Goal: Task Accomplishment & Management: Use online tool/utility

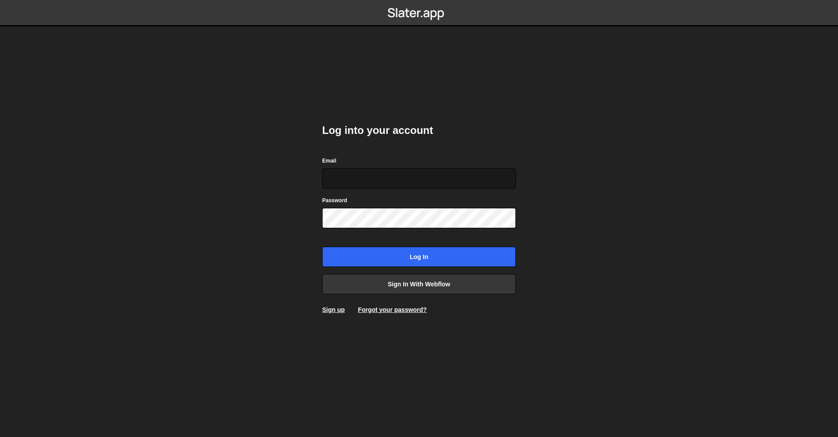
click at [366, 178] on input "Email" at bounding box center [419, 178] width 194 height 20
type input "antone.barbaud@icloud.com"
click at [411, 267] on div "Log into your account Email antone.barbaud@icloud.com Password Log in Sign in w…" at bounding box center [419, 218] width 194 height 217
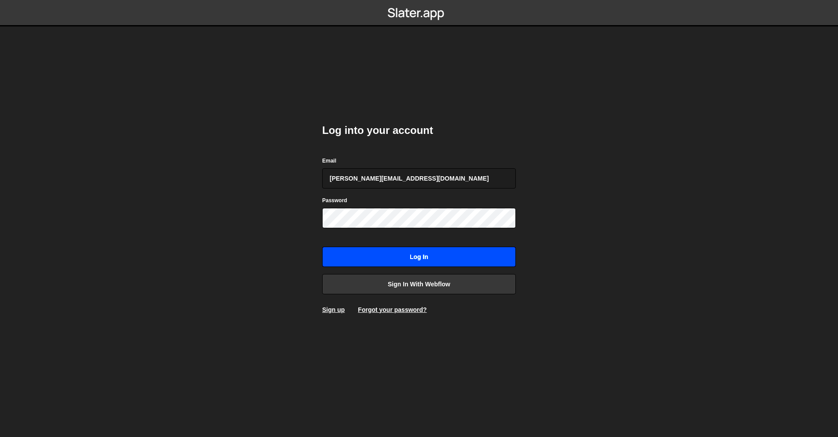
click at [412, 264] on input "Log in" at bounding box center [419, 256] width 194 height 20
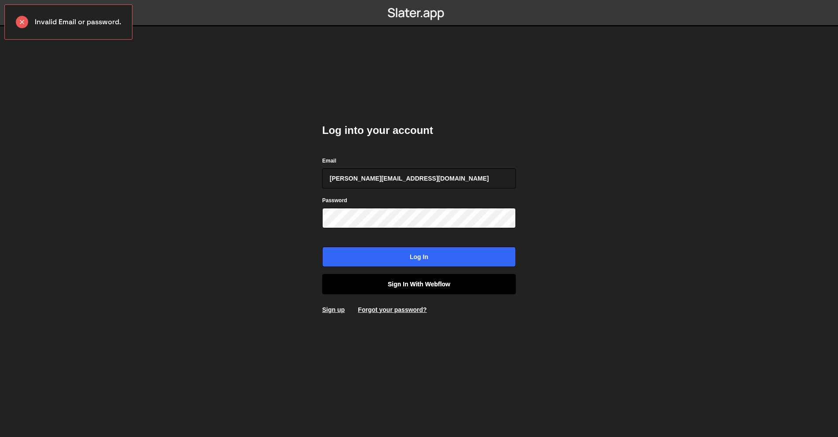
click at [428, 279] on link "Sign in with Webflow" at bounding box center [419, 284] width 194 height 20
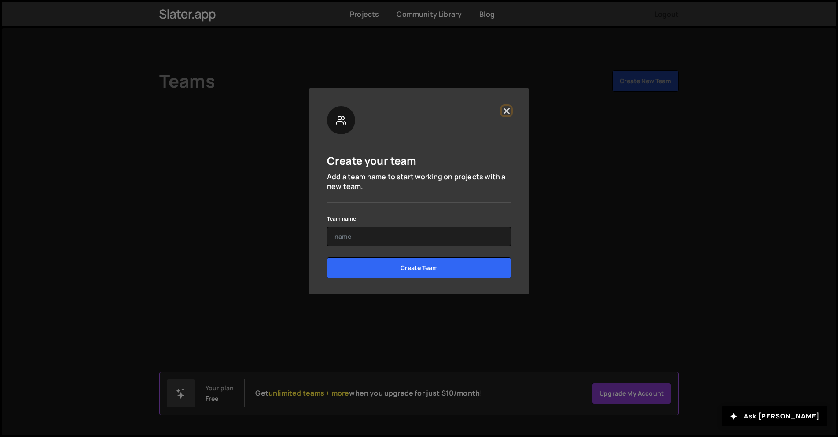
click at [502, 111] on button "Close" at bounding box center [506, 110] width 9 height 9
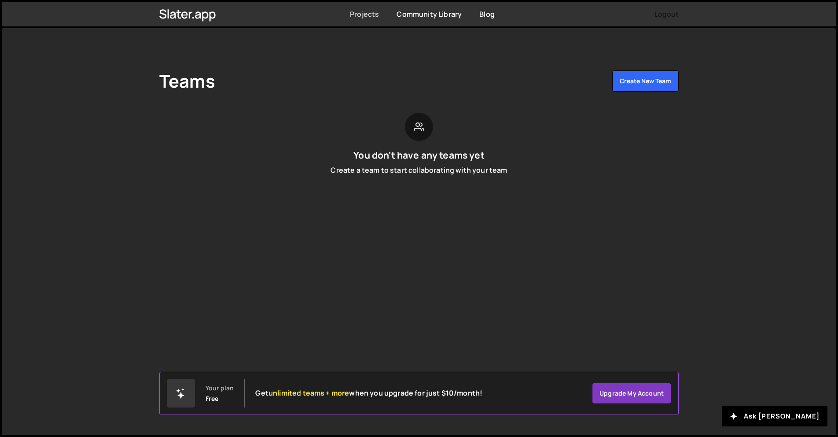
click at [358, 14] on link "Projects" at bounding box center [364, 14] width 29 height 10
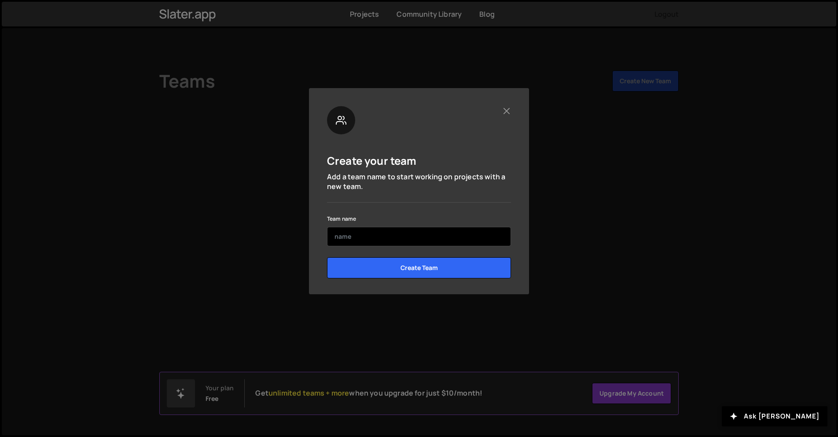
click at [404, 232] on input "text" at bounding box center [419, 236] width 184 height 19
type input "Unovates"
click at [327, 257] on input "Create Team" at bounding box center [419, 267] width 184 height 21
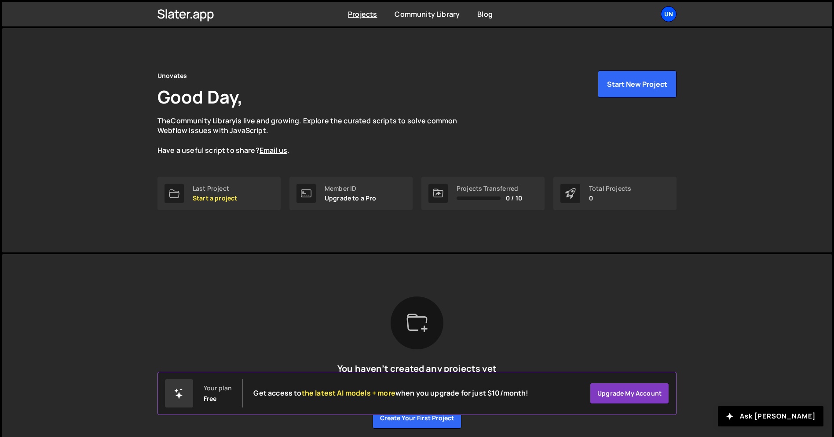
click at [666, 13] on div "Un" at bounding box center [669, 14] width 16 height 16
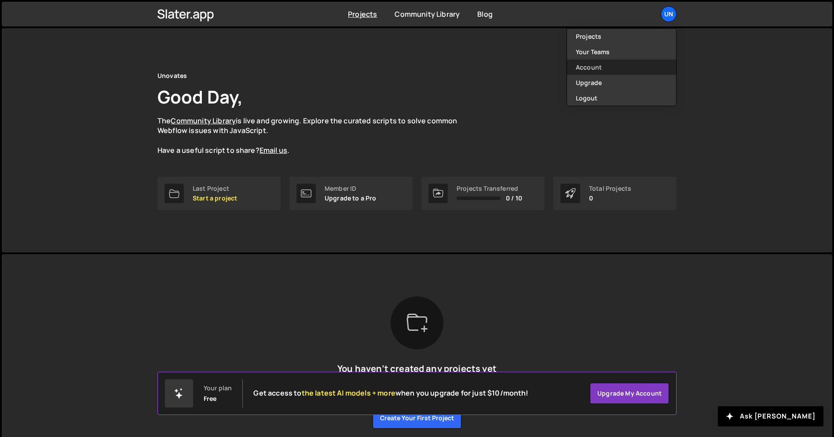
click at [596, 71] on link "Account" at bounding box center [621, 66] width 109 height 15
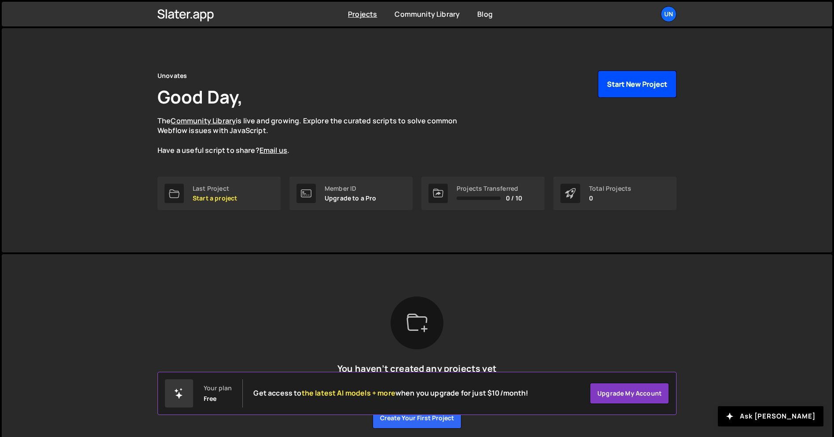
click at [641, 87] on button "Start New Project" at bounding box center [637, 83] width 79 height 27
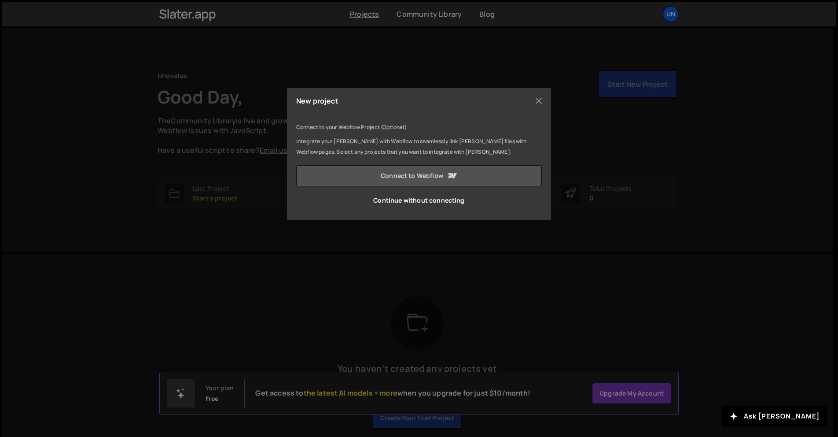
click at [466, 174] on link "Connect to Webflow" at bounding box center [419, 175] width 246 height 21
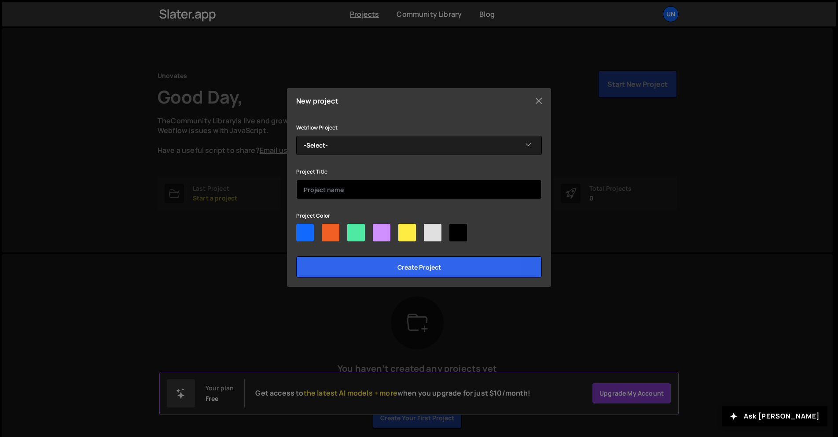
drag, startPoint x: 313, startPoint y: 231, endPoint x: 330, endPoint y: 198, distance: 36.8
click at [313, 230] on div at bounding box center [305, 233] width 18 height 18
click at [302, 229] on input"] "radio" at bounding box center [299, 227] width 6 height 6
radio input"] "true"
click at [332, 195] on input "text" at bounding box center [419, 189] width 246 height 19
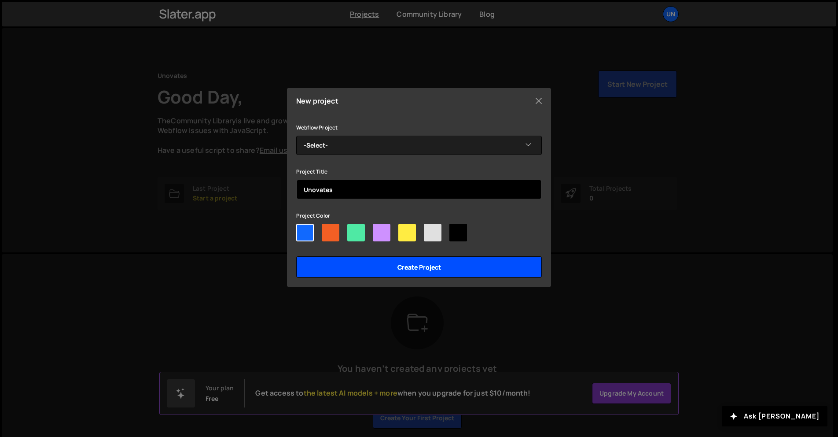
type input "Unovates"
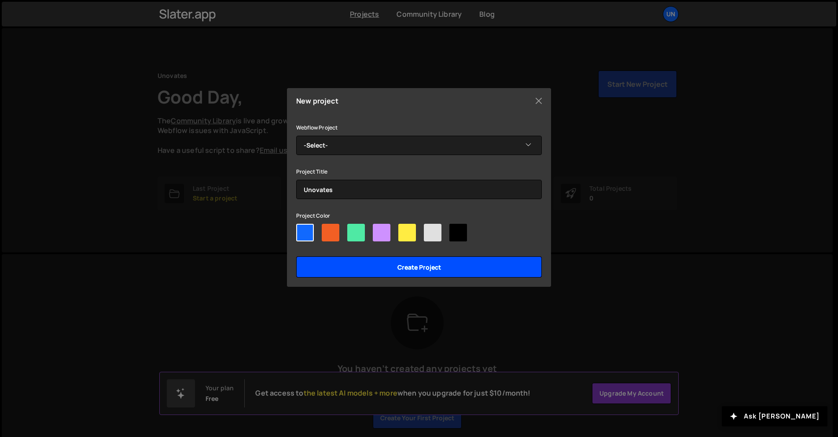
click at [391, 262] on input "Create project" at bounding box center [419, 266] width 246 height 21
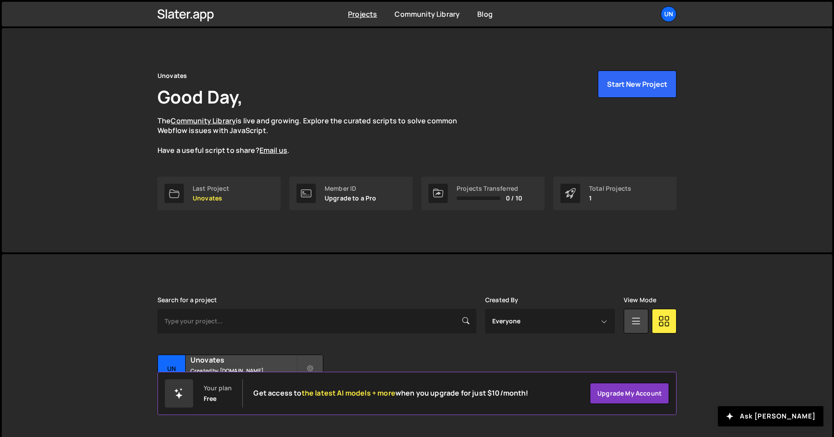
scroll to position [17, 0]
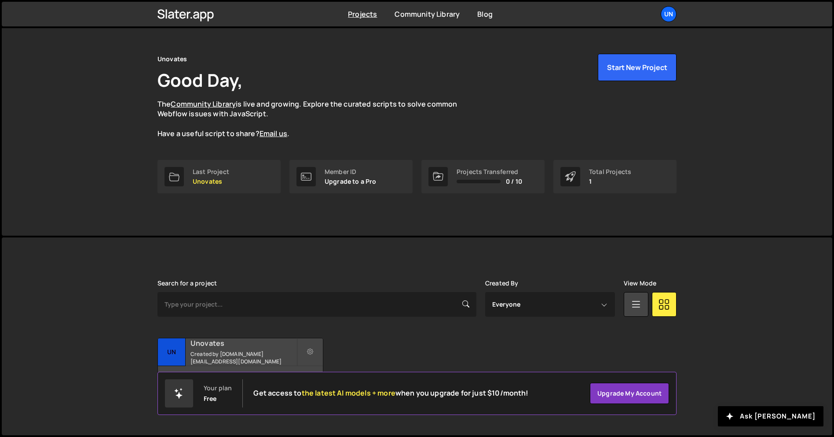
click at [238, 348] on h2 "Unovates" at bounding box center [244, 343] width 106 height 10
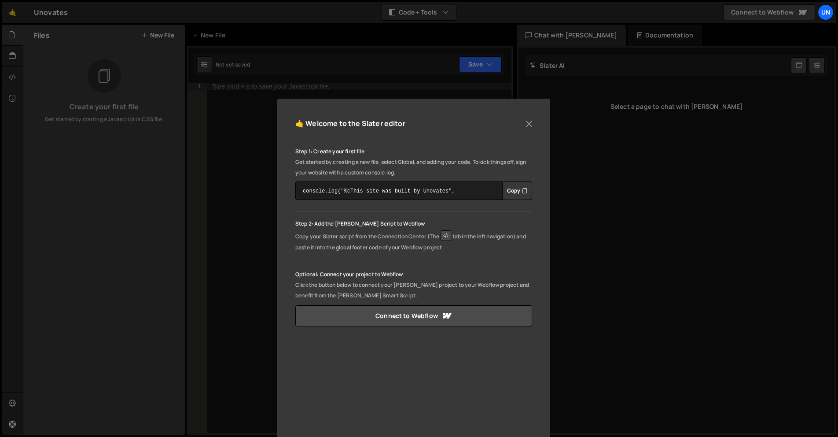
click at [519, 126] on div "🤙 Welcome to the Slater editor" at bounding box center [413, 128] width 237 height 22
click at [529, 122] on button "Close" at bounding box center [528, 123] width 13 height 13
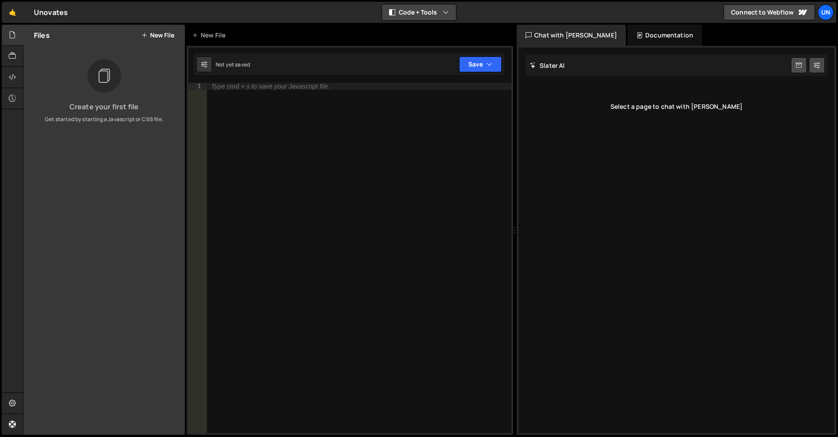
drag, startPoint x: 444, startPoint y: 10, endPoint x: 445, endPoint y: 15, distance: 5.0
click at [444, 10] on icon "button" at bounding box center [446, 12] width 6 height 9
click at [426, 28] on button "Code Only" at bounding box center [419, 32] width 74 height 16
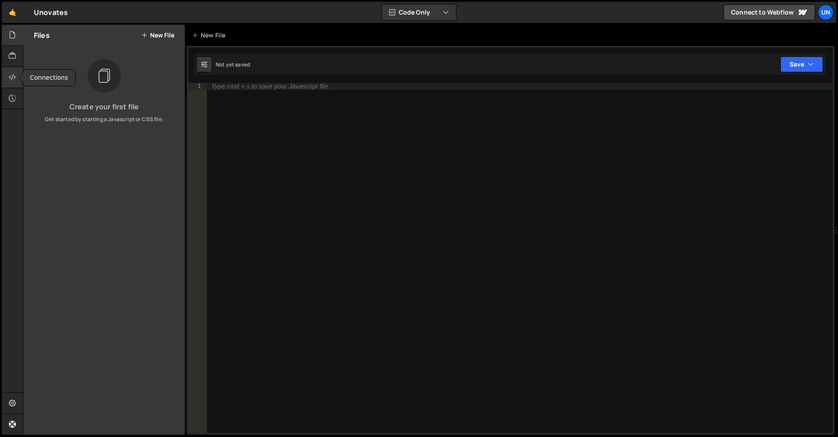
click at [12, 78] on icon at bounding box center [12, 77] width 7 height 10
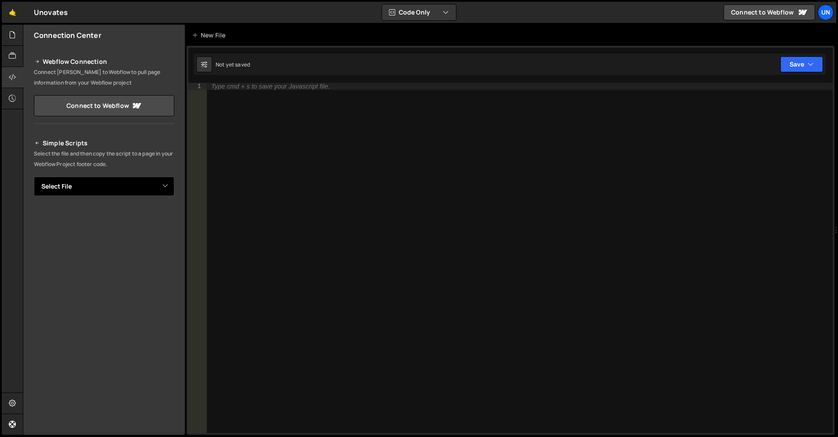
click at [95, 180] on select "Select File" at bounding box center [104, 185] width 140 height 19
click at [111, 103] on link "Connect to Webflow" at bounding box center [104, 105] width 140 height 21
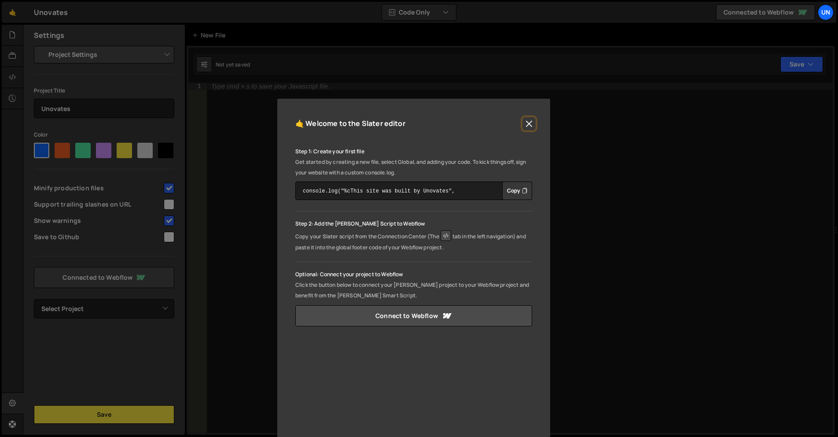
click at [527, 121] on button "Close" at bounding box center [528, 123] width 13 height 13
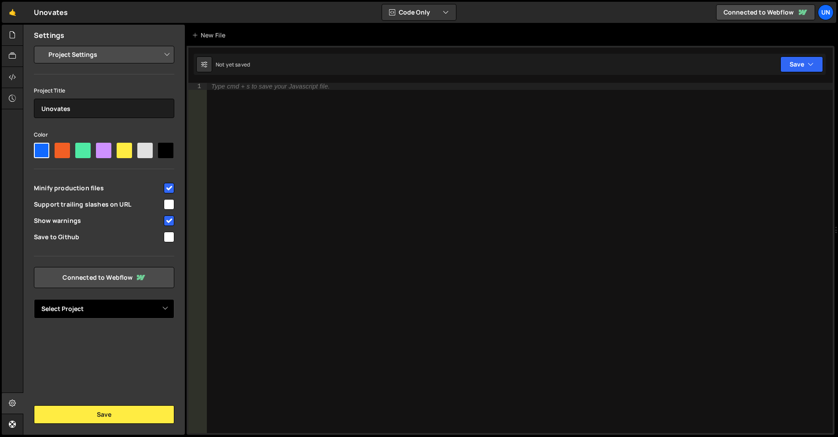
click at [134, 305] on select "Select Project Unovates" at bounding box center [104, 308] width 140 height 19
select select "68a8597b1578eefa0cfbd859"
click at [34, 299] on select "Select Project Unovates" at bounding box center [104, 308] width 140 height 19
click at [108, 55] on select "Project Settings Code Editor Settings Chat Settings" at bounding box center [105, 54] width 129 height 19
select select "editor"
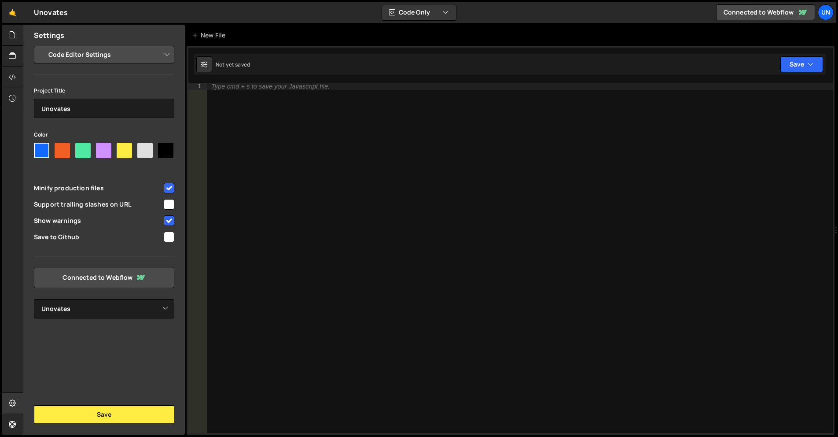
click at [41, 45] on select "Project Settings Code Editor Settings Chat Settings" at bounding box center [105, 54] width 129 height 19
select select "ace/theme/monokai"
type input "14"
checkbox input "true"
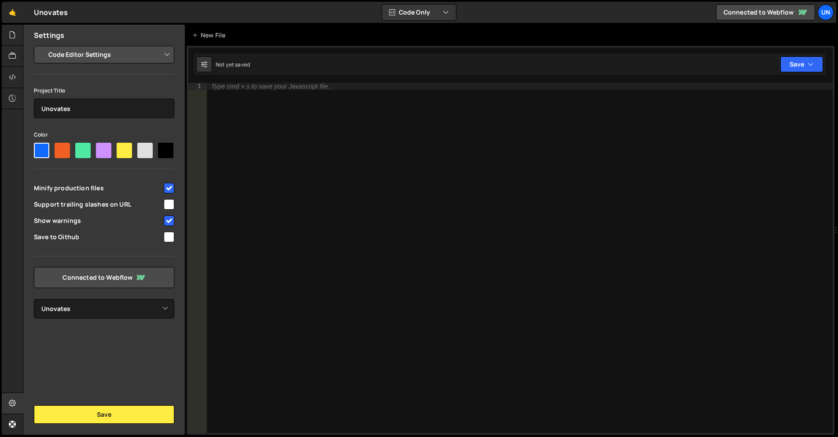
checkbox input "true"
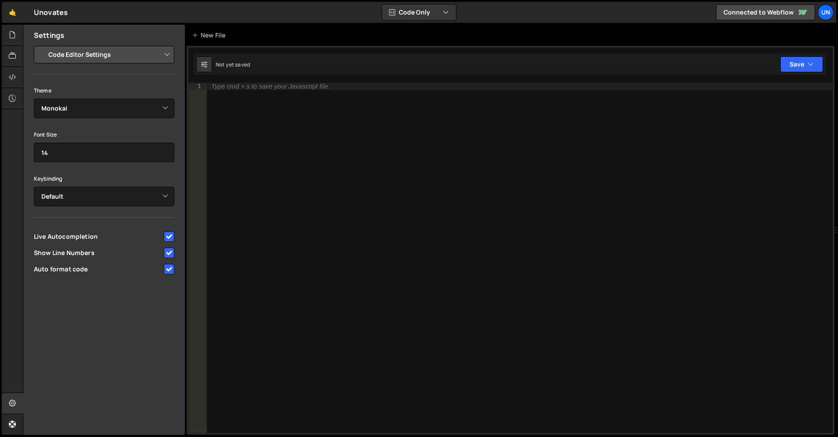
drag, startPoint x: 106, startPoint y: 55, endPoint x: 106, endPoint y: 62, distance: 7.0
click at [106, 55] on select "Project Settings Code Editor Settings Chat Settings" at bounding box center [105, 54] width 129 height 19
click at [41, 45] on select "Project Settings Code Editor Settings Chat Settings" at bounding box center [105, 54] width 129 height 19
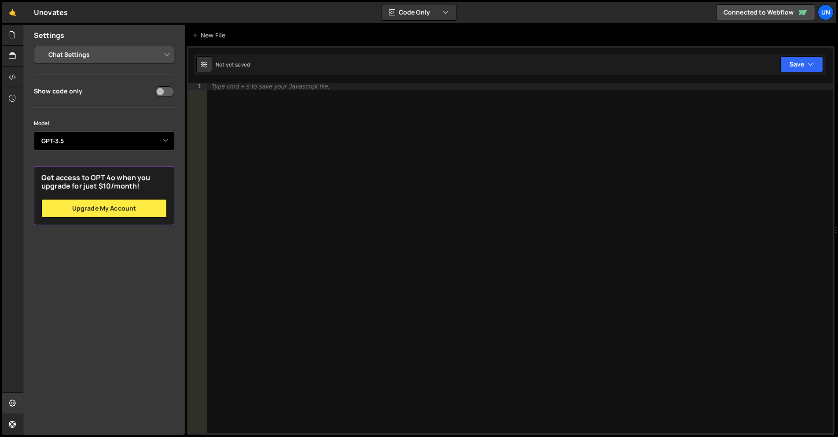
click at [95, 138] on select "Select Model GPT-3.5 GPT-4o mini GPT-4o (Pro) GPT-4.1 (Pro)" at bounding box center [104, 140] width 140 height 19
click at [96, 144] on select "Select Model GPT-3.5 GPT-4o mini GPT-4o (Pro) GPT-4.1 (Pro)" at bounding box center [104, 140] width 140 height 19
click at [100, 49] on select "Project Settings Code Editor Settings Chat Settings" at bounding box center [105, 54] width 129 height 19
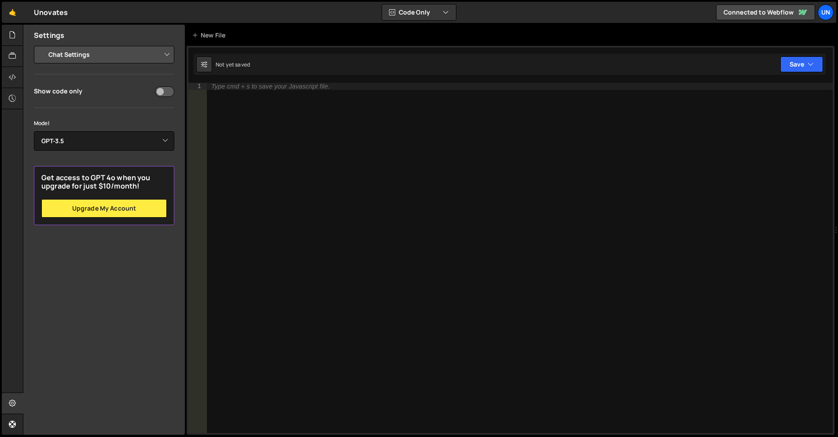
select select "project"
click at [41, 45] on select "Project Settings Code Editor Settings Chat Settings" at bounding box center [105, 54] width 129 height 19
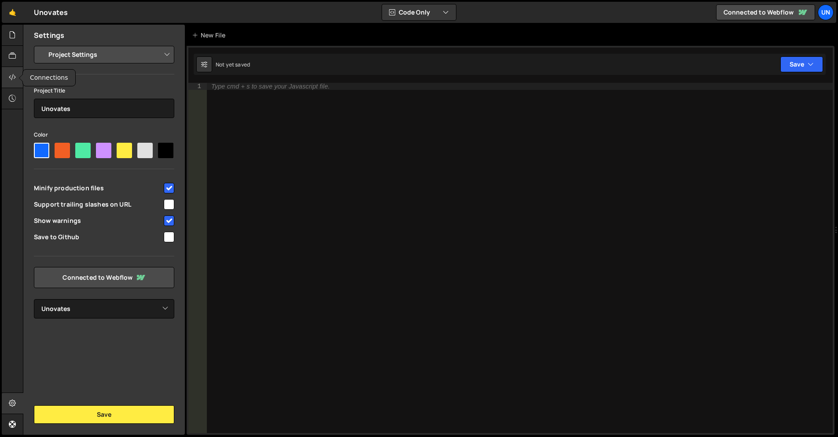
click at [15, 70] on div at bounding box center [13, 77] width 22 height 21
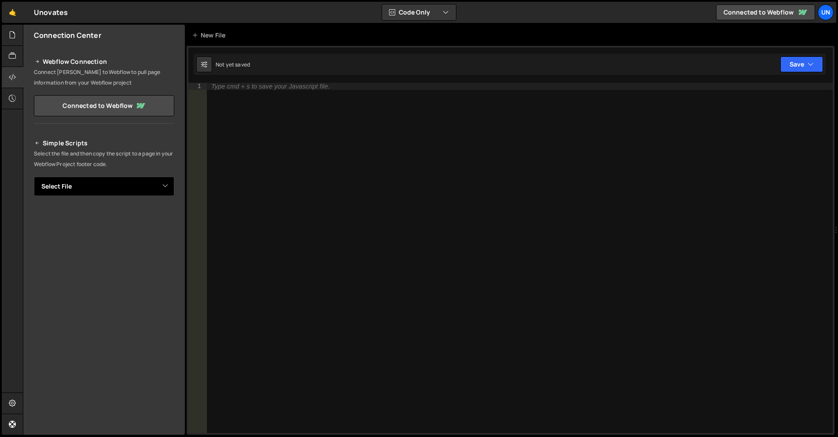
click at [107, 184] on select "Select File" at bounding box center [104, 185] width 140 height 19
click at [20, 59] on div at bounding box center [12, 67] width 21 height 85
click at [17, 50] on div at bounding box center [13, 56] width 22 height 21
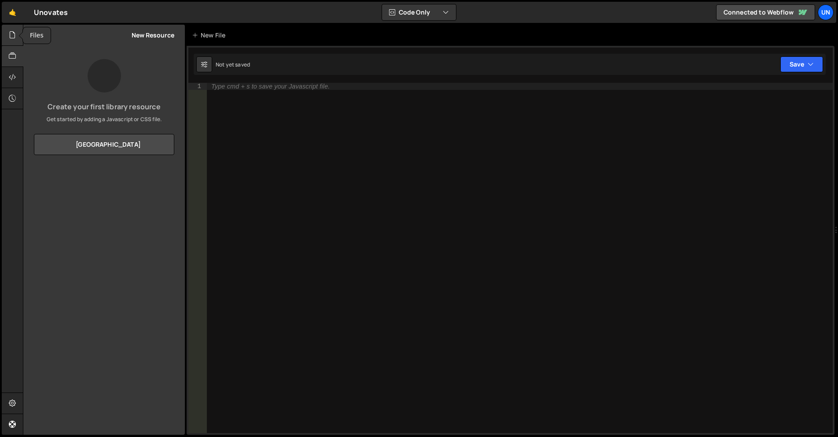
click at [16, 38] on div at bounding box center [13, 35] width 22 height 21
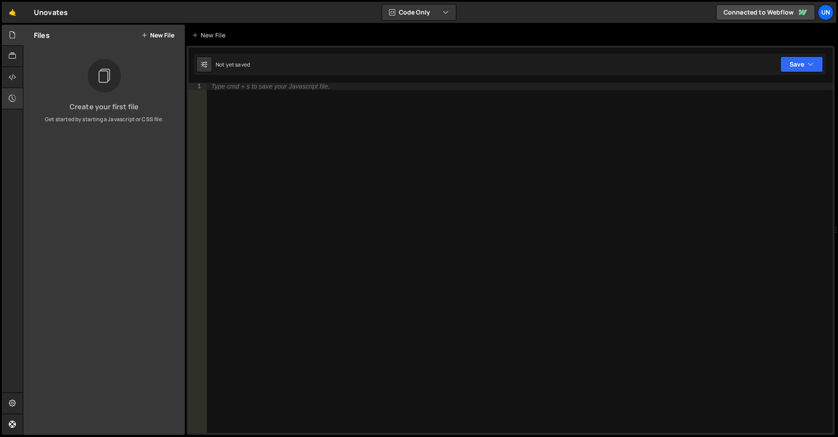
click at [11, 101] on icon at bounding box center [12, 98] width 7 height 10
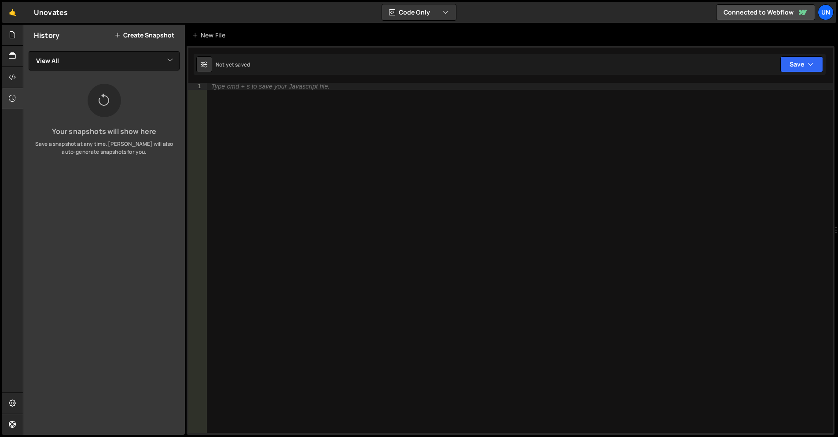
click at [305, 215] on div "Type cmd + s to save your Javascript file." at bounding box center [520, 265] width 626 height 364
click at [280, 92] on div "Type cmd + s to save your Javascript file." at bounding box center [520, 265] width 626 height 364
click at [207, 35] on div "New File" at bounding box center [210, 35] width 37 height 9
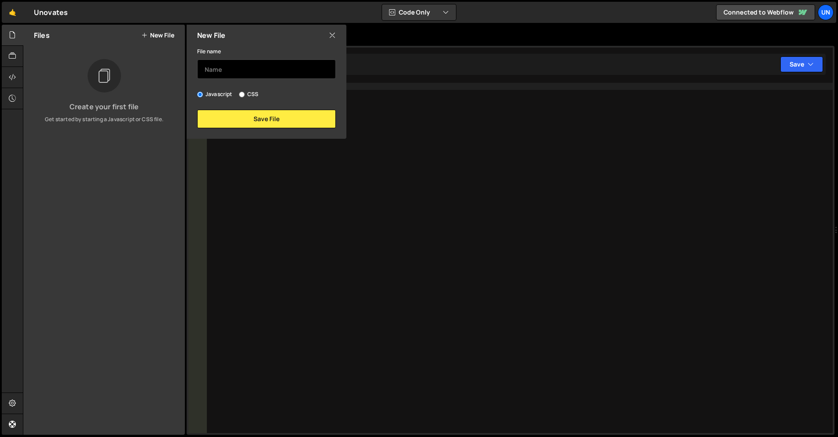
click at [228, 71] on input "text" at bounding box center [266, 68] width 139 height 19
type input "i"
type input "script"
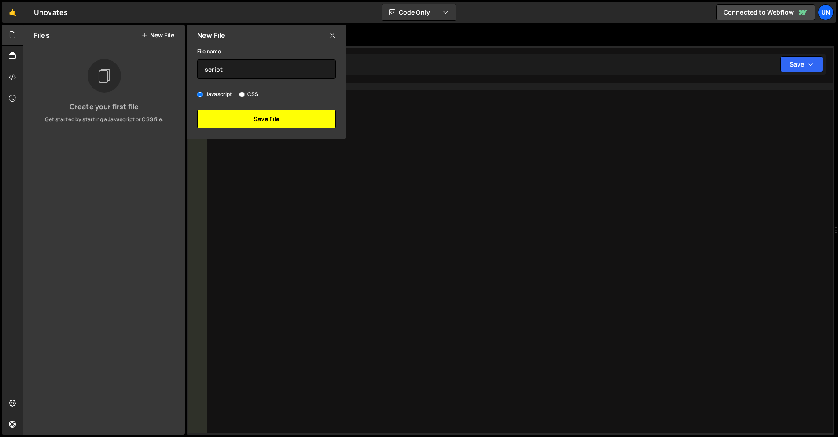
click at [243, 119] on button "Save File" at bounding box center [266, 119] width 139 height 18
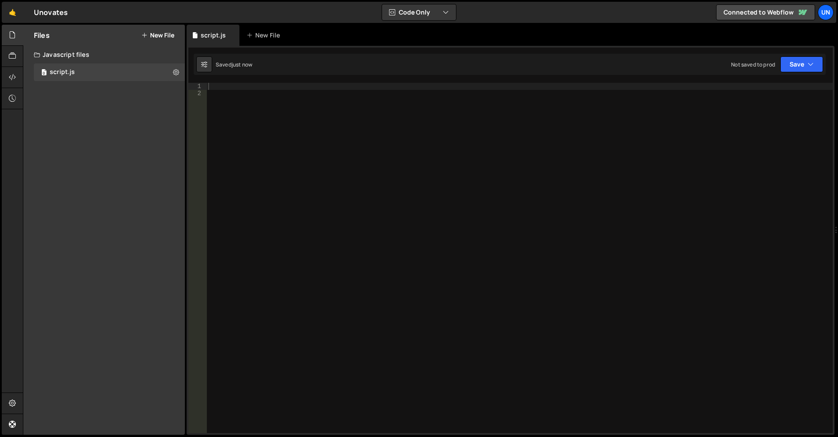
click at [244, 88] on div at bounding box center [519, 265] width 626 height 364
type textarea "console.log("hello")"
type textarea ";"
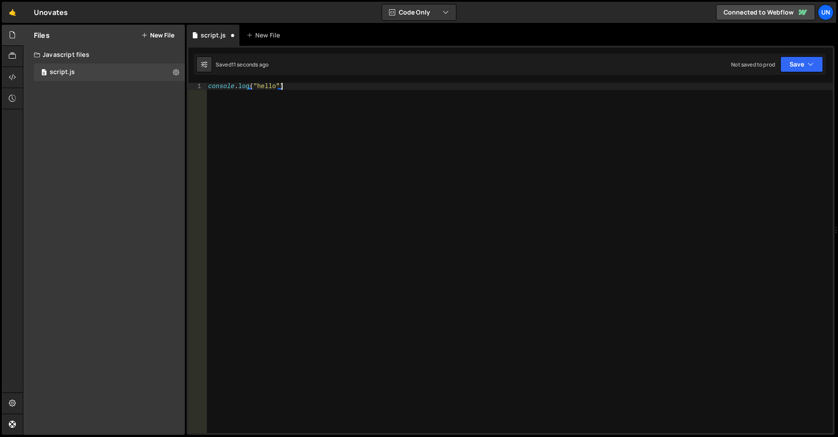
type textarea "console.log("hello");"
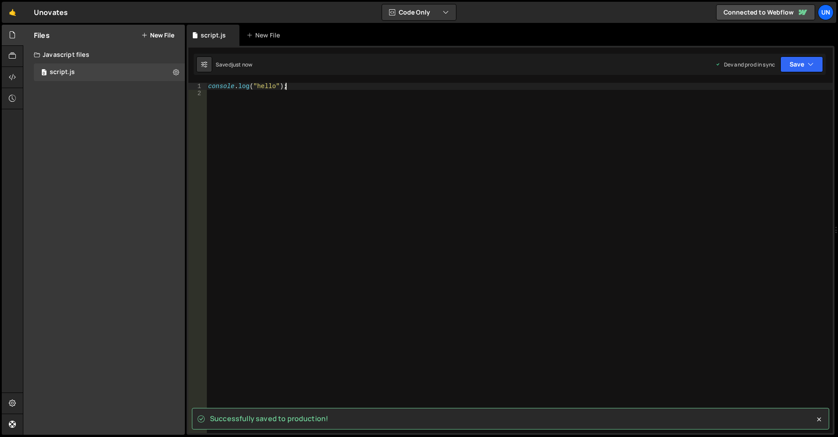
click at [435, 261] on div "console . log ( "hello" ) ;" at bounding box center [519, 265] width 626 height 364
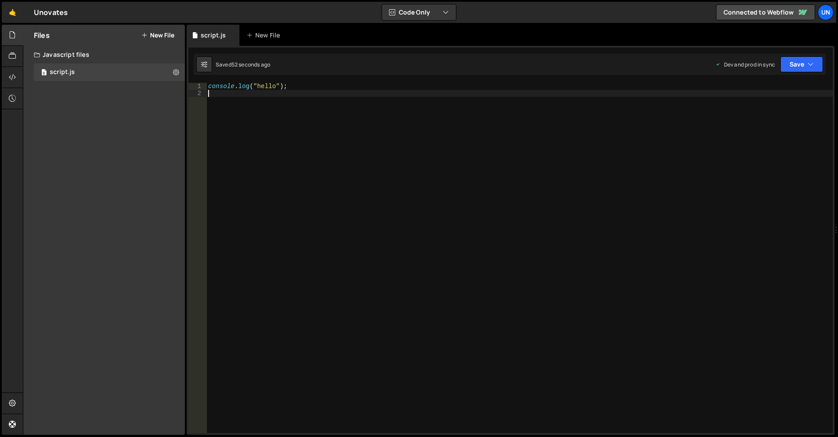
click at [300, 100] on div "console . log ( "hello" ) ;" at bounding box center [519, 265] width 626 height 364
click at [410, 106] on div "console . log ( "hello" ) ;" at bounding box center [519, 265] width 626 height 364
click at [809, 63] on icon "button" at bounding box center [811, 64] width 6 height 9
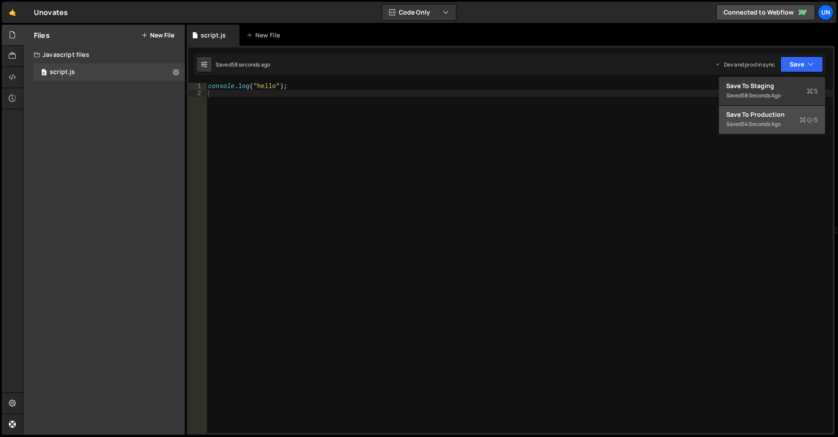
click at [777, 114] on div "Save to Production S" at bounding box center [772, 114] width 92 height 9
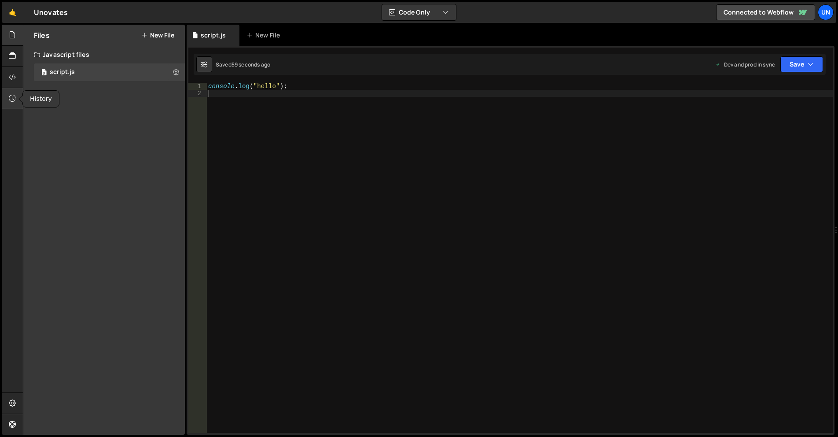
click at [13, 101] on icon at bounding box center [12, 98] width 7 height 10
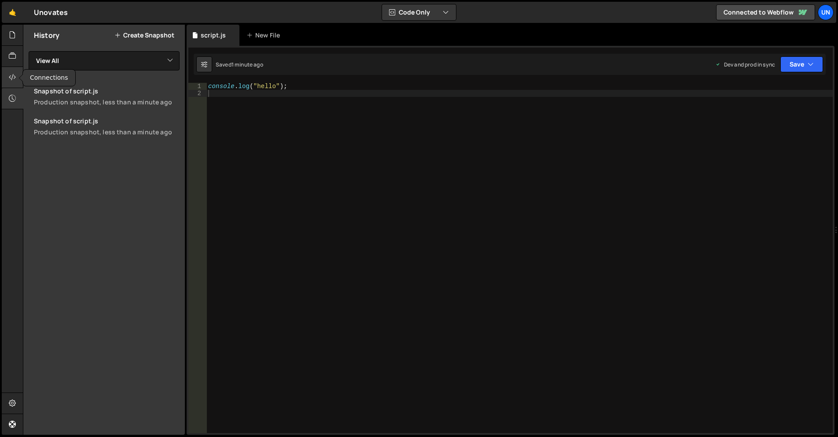
click at [13, 74] on icon at bounding box center [12, 77] width 7 height 10
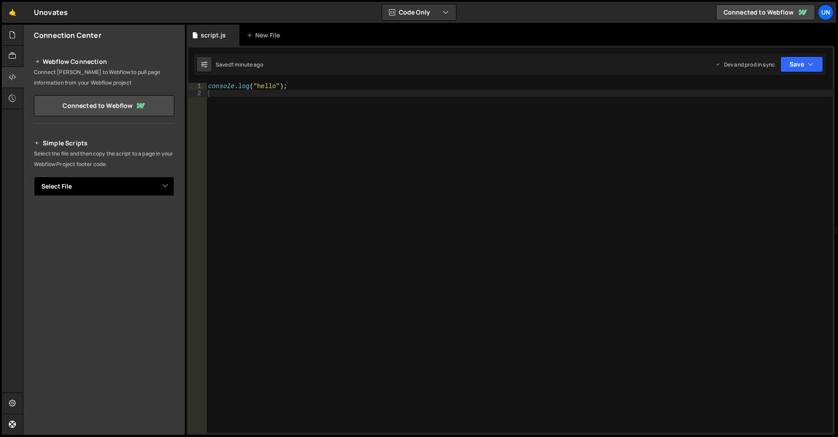
click at [64, 179] on div "Simple Scripts Select the file and then copy the script to a page in your Webfl…" at bounding box center [104, 257] width 140 height 239
click at [64, 179] on select "Select File script.js" at bounding box center [104, 185] width 140 height 19
select select "45958"
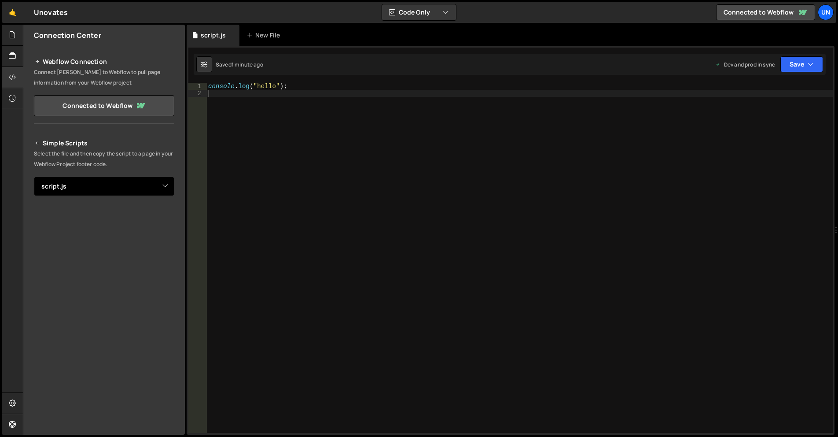
click at [34, 176] on select "Select File script.js" at bounding box center [104, 185] width 140 height 19
click at [110, 182] on select "Select File script.js" at bounding box center [104, 185] width 140 height 19
select select
click at [34, 176] on select "Select File script.js" at bounding box center [104, 185] width 140 height 19
click at [112, 111] on link "Connected to Webflow" at bounding box center [104, 105] width 140 height 21
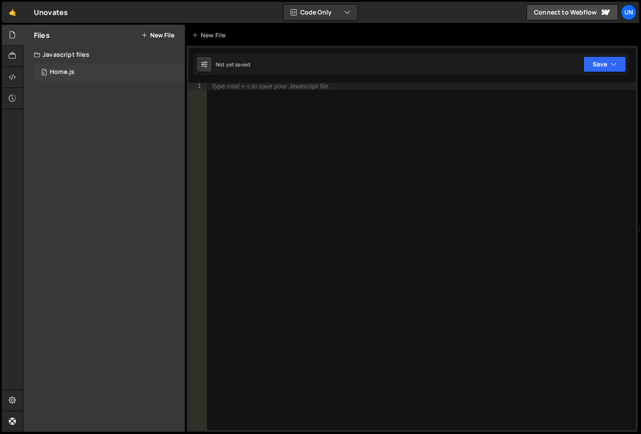
click at [83, 72] on div "0 Home.js 0" at bounding box center [109, 72] width 151 height 18
click at [261, 88] on div "Type cmd + s to save your Javascript file." at bounding box center [270, 86] width 118 height 6
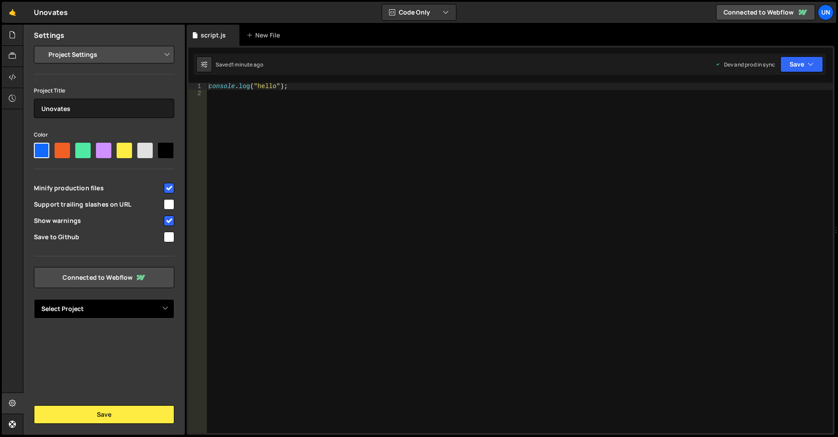
click at [136, 307] on select "Select Project Unovates" at bounding box center [104, 308] width 140 height 19
click at [132, 397] on div "Settings Project Settings Code Editor Settings Chat Settings Project Title Unov…" at bounding box center [104, 230] width 162 height 410
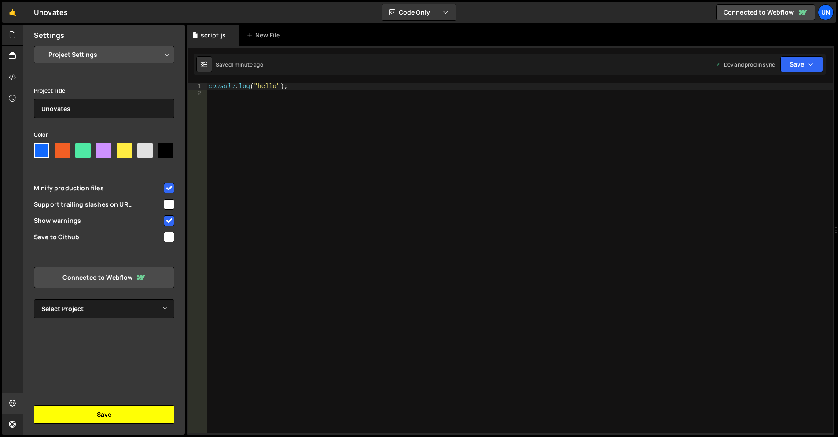
click at [129, 408] on button "Save" at bounding box center [104, 414] width 140 height 18
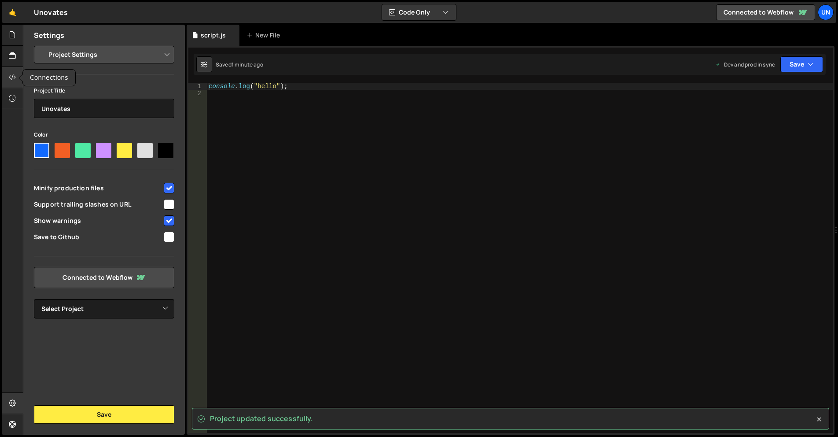
click at [17, 80] on div at bounding box center [13, 77] width 22 height 21
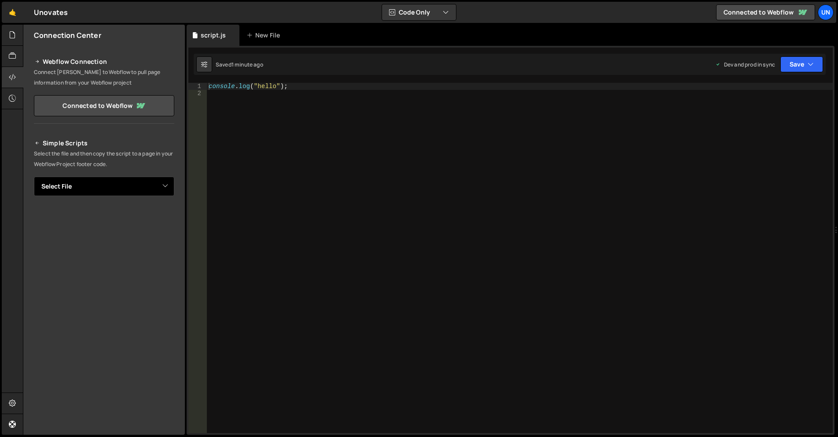
click at [136, 181] on select "Select File script.js" at bounding box center [104, 185] width 140 height 19
select select "45958"
click at [34, 176] on select "Select File script.js" at bounding box center [104, 185] width 140 height 19
click at [173, 218] on button "Button group with nested dropdown" at bounding box center [168, 216] width 12 height 18
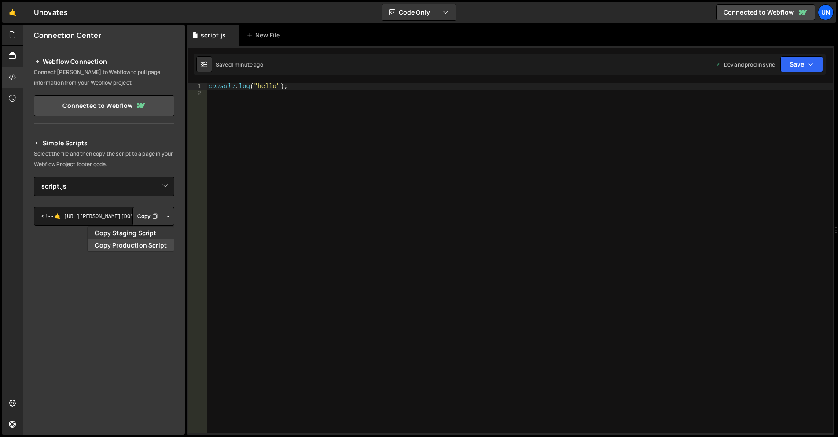
drag, startPoint x: 161, startPoint y: 243, endPoint x: 138, endPoint y: 209, distance: 40.9
click at [161, 243] on link "Copy Production Script" at bounding box center [131, 245] width 86 height 12
click at [7, 36] on div at bounding box center [13, 35] width 22 height 21
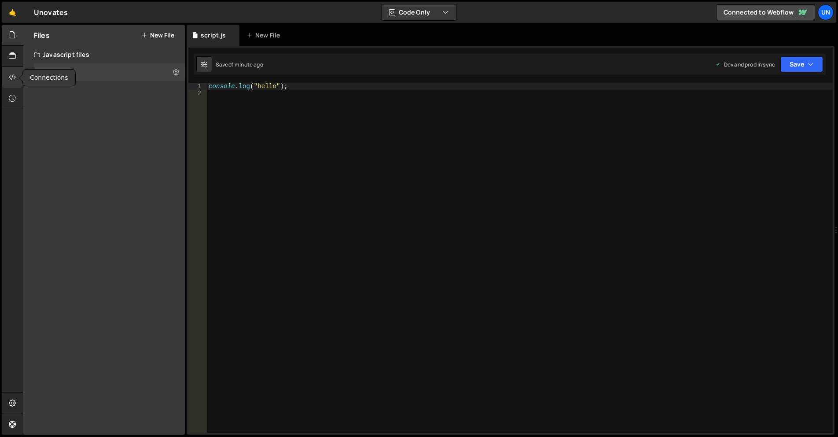
click at [10, 82] on div at bounding box center [13, 77] width 22 height 21
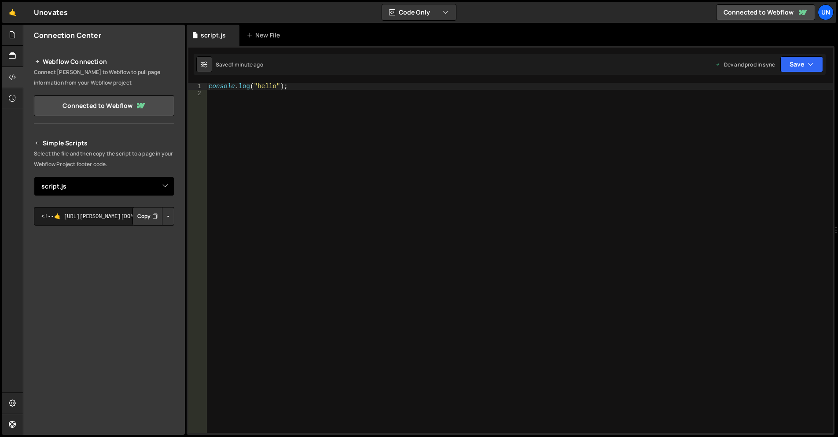
drag, startPoint x: 116, startPoint y: 189, endPoint x: 111, endPoint y: 195, distance: 6.9
click at [116, 189] on select "Select File script.js" at bounding box center [104, 185] width 140 height 19
select select
click at [34, 176] on select "Select File script.js" at bounding box center [104, 185] width 140 height 19
click at [104, 194] on select "Select File script.js" at bounding box center [104, 185] width 140 height 19
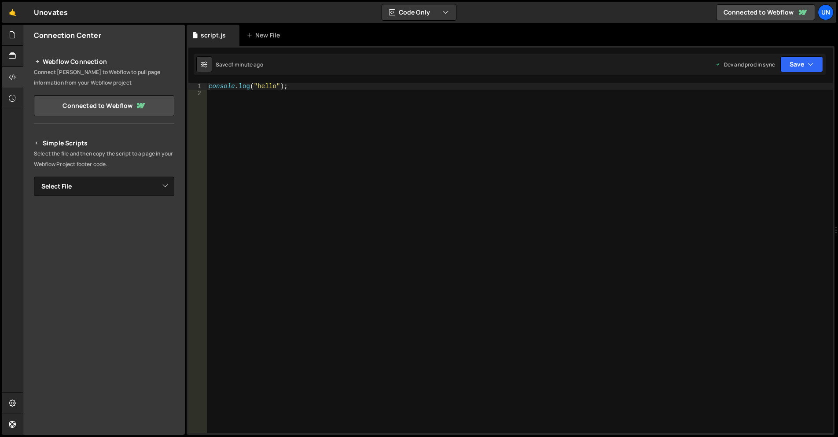
click at [259, 144] on div "console . log ( "hello" ) ;" at bounding box center [520, 265] width 626 height 364
click at [265, 37] on div "New File" at bounding box center [264, 35] width 37 height 9
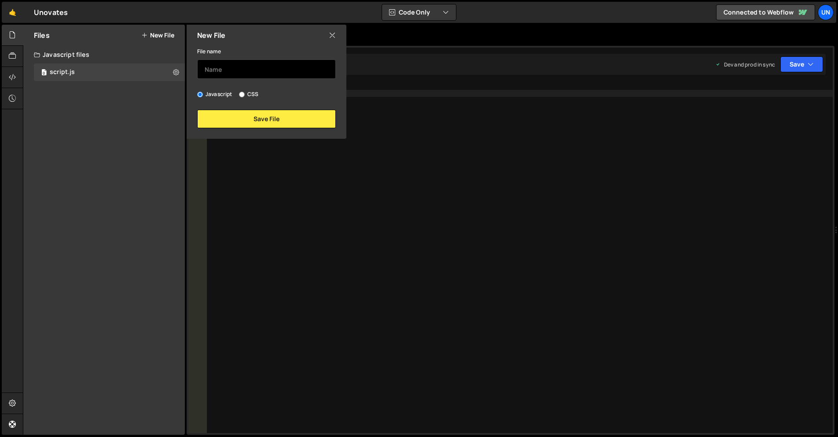
click at [265, 66] on input "text" at bounding box center [266, 68] width 139 height 19
type input "test"
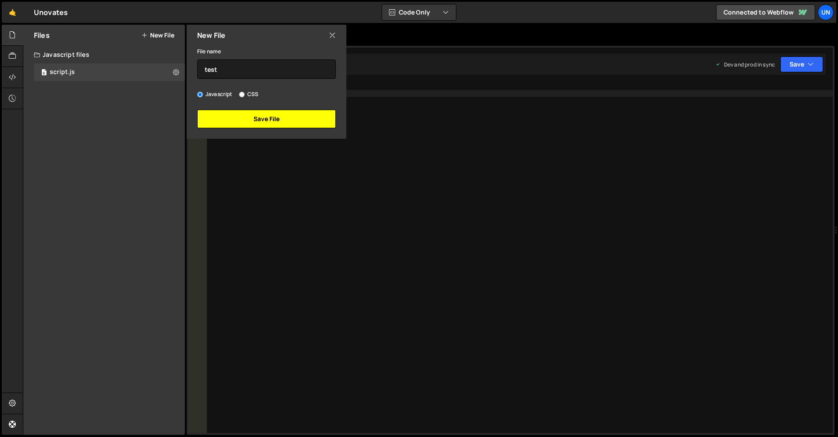
click at [237, 114] on button "Save File" at bounding box center [266, 119] width 139 height 18
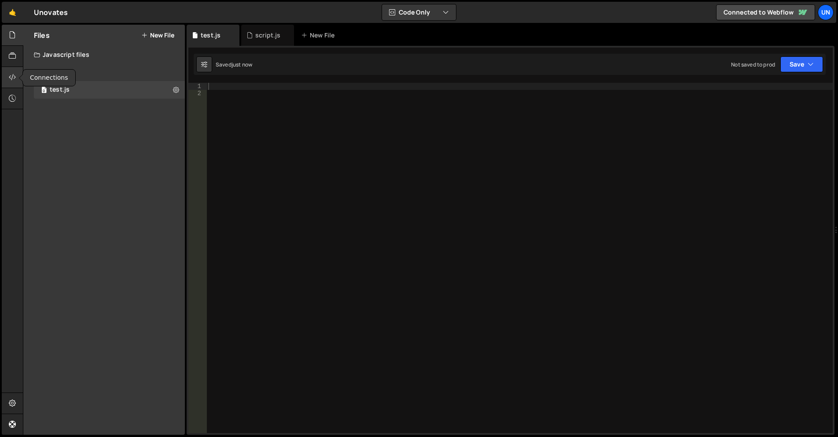
click at [17, 79] on div at bounding box center [13, 77] width 22 height 21
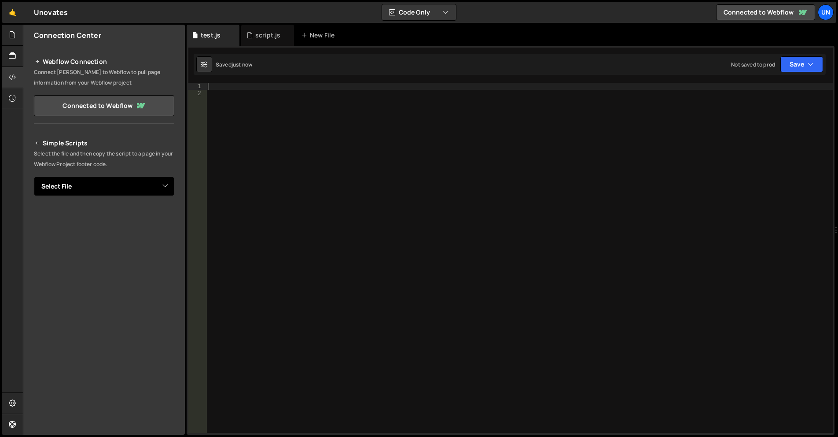
click at [140, 188] on select "Select File script.js test.js" at bounding box center [104, 185] width 140 height 19
select select "45958"
click at [34, 176] on select "Select File script.js test.js" at bounding box center [104, 185] width 140 height 19
drag, startPoint x: 146, startPoint y: 218, endPoint x: 152, endPoint y: 206, distance: 12.8
click at [146, 218] on button "Copy" at bounding box center [147, 216] width 30 height 18
